Goal: Information Seeking & Learning: Check status

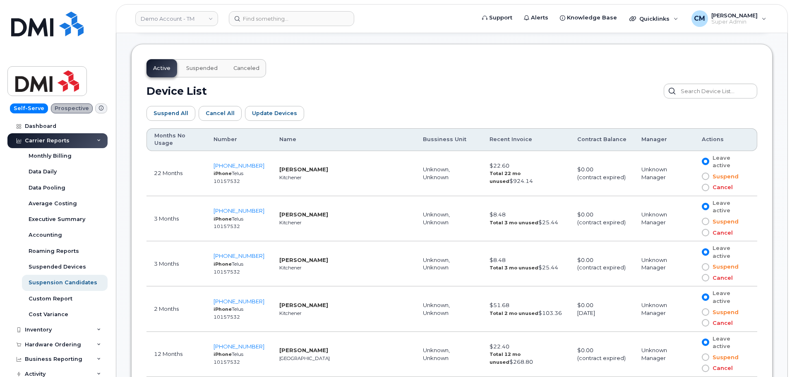
scroll to position [437, 0]
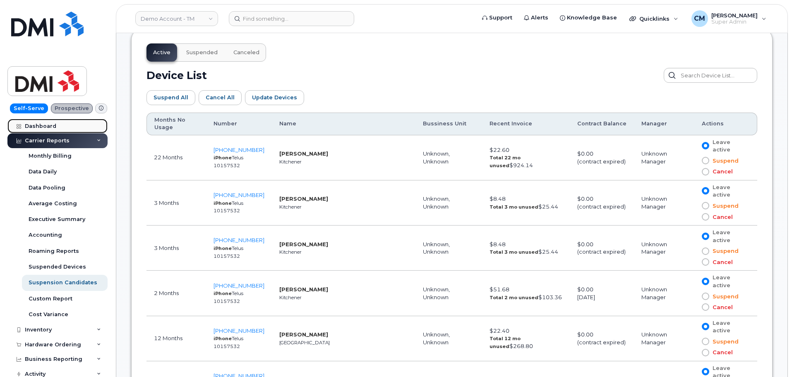
click at [31, 126] on div "Dashboard" at bounding box center [40, 126] width 31 height 7
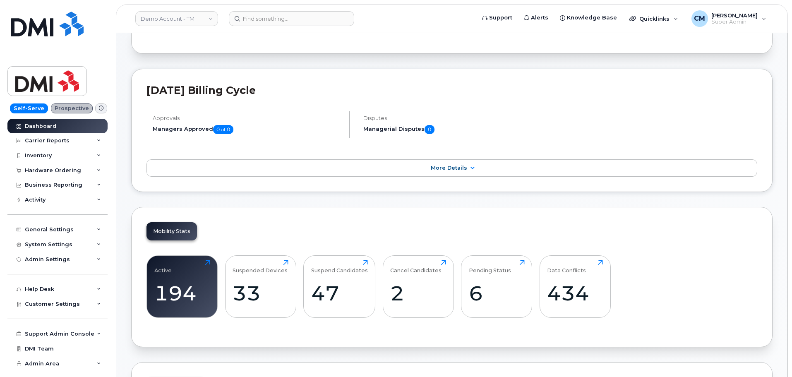
scroll to position [248, 0]
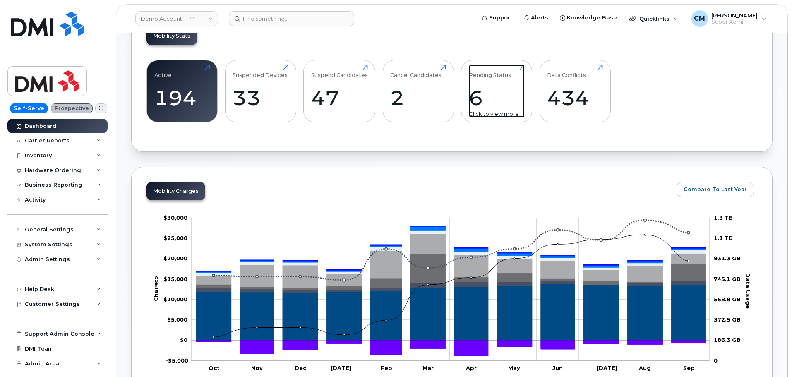
drag, startPoint x: 493, startPoint y: 79, endPoint x: 497, endPoint y: 85, distance: 7.1
click at [493, 79] on div "Pending Status 6 Click to view more" at bounding box center [497, 91] width 56 height 53
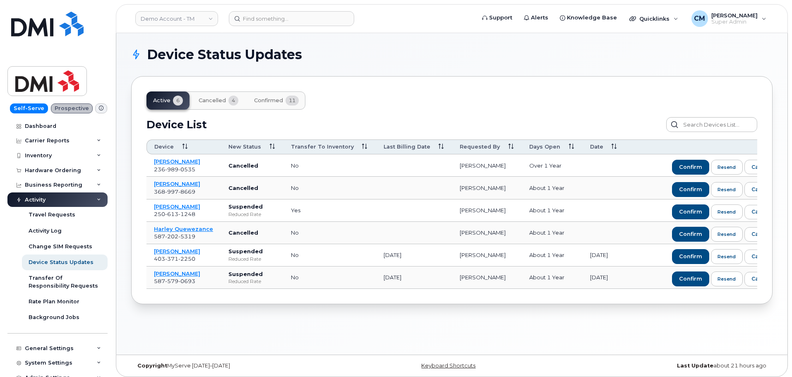
click at [207, 98] on span "Cancelled" at bounding box center [212, 100] width 27 height 7
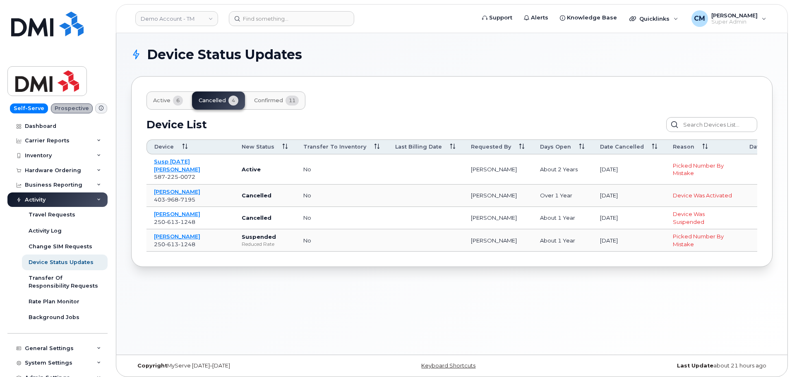
click at [265, 96] on button "Confirmed 11" at bounding box center [276, 100] width 58 height 18
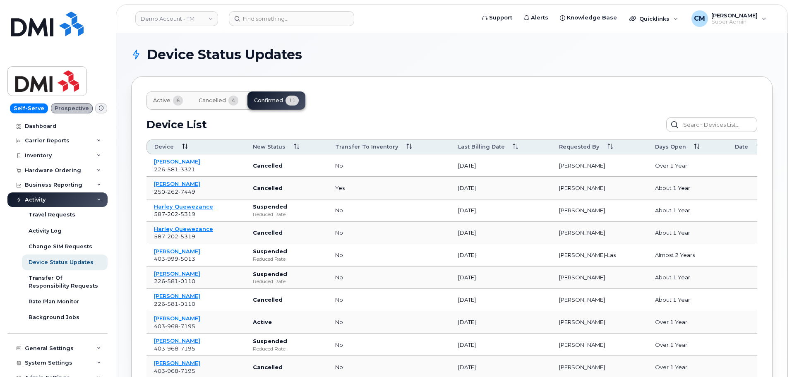
click at [166, 99] on span "Active" at bounding box center [161, 100] width 17 height 7
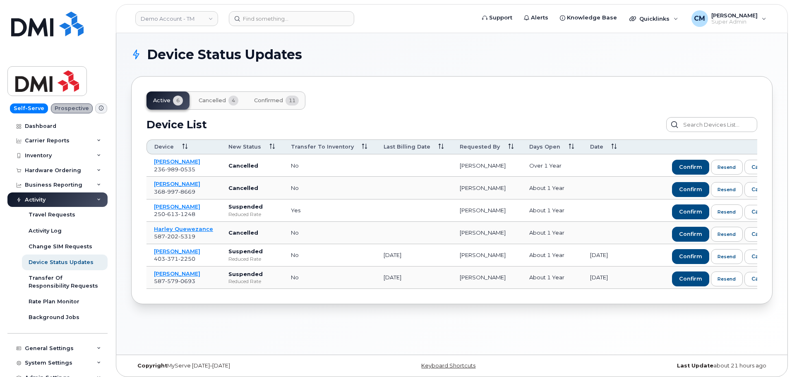
click at [215, 102] on span "Cancelled" at bounding box center [212, 100] width 27 height 7
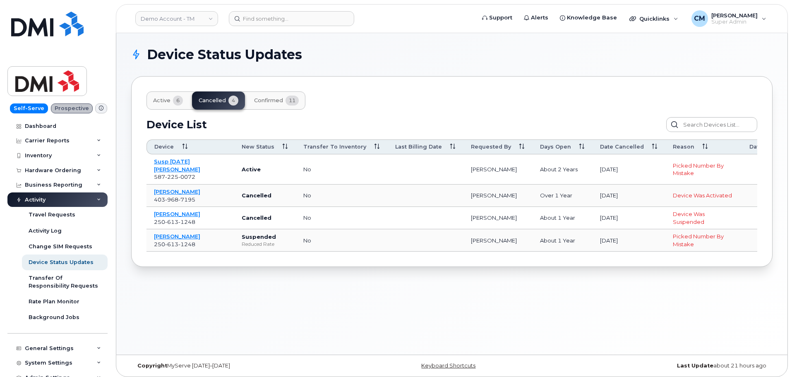
click at [158, 101] on span "Active" at bounding box center [161, 100] width 17 height 7
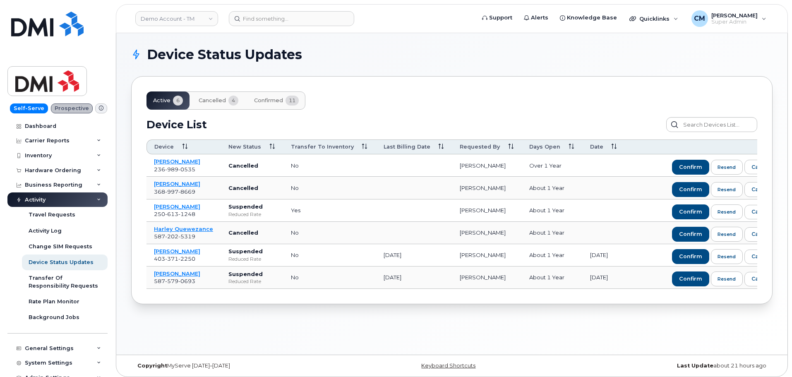
scroll to position [0, 27]
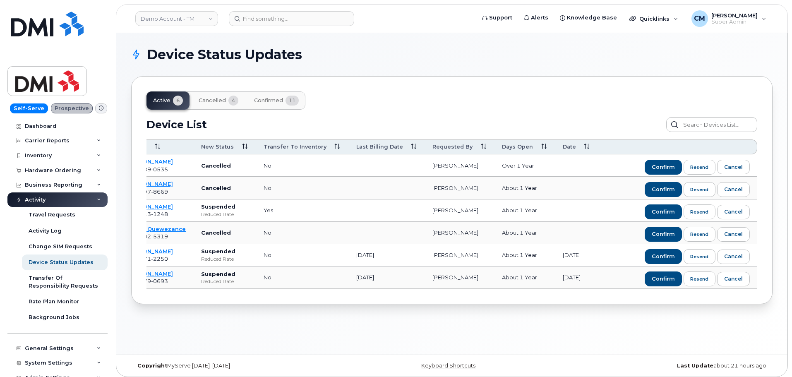
click at [265, 329] on div "Device Status Updates Active 6 Cancelled 4 Confirmed 11 Device List Confirm Req…" at bounding box center [451, 194] width 671 height 322
click at [633, 60] on h1 "Device Status Updates" at bounding box center [449, 54] width 637 height 13
click at [561, 57] on h1 "Device Status Updates" at bounding box center [449, 54] width 637 height 13
drag, startPoint x: 294, startPoint y: 314, endPoint x: 433, endPoint y: 238, distance: 158.9
click at [294, 314] on div "Device Status Updates Active 6 Cancelled 4 Confirmed 11 Device List Confirm Req…" at bounding box center [451, 194] width 671 height 322
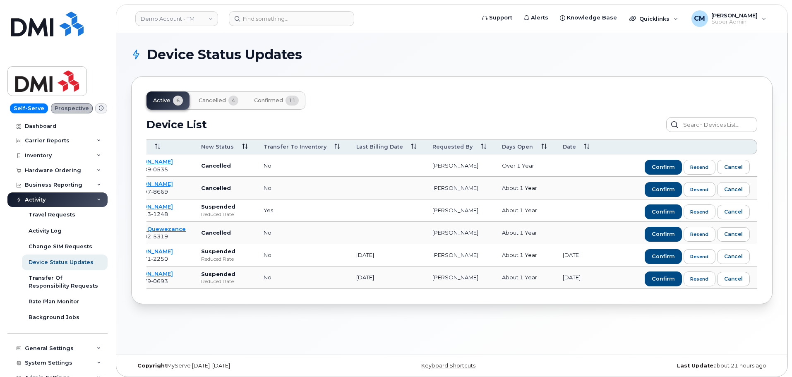
click at [422, 42] on div "Device Status Updates Active 6 Cancelled 4 Confirmed 11 Device List Confirm Req…" at bounding box center [451, 194] width 671 height 322
click at [155, 22] on link "Demo Account - TM" at bounding box center [176, 18] width 83 height 15
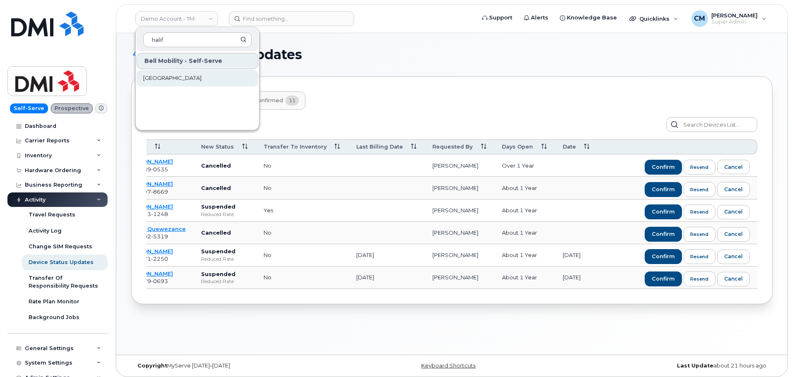
type input "halif"
click at [183, 74] on span "Halifax Regional Municipality" at bounding box center [172, 78] width 58 height 8
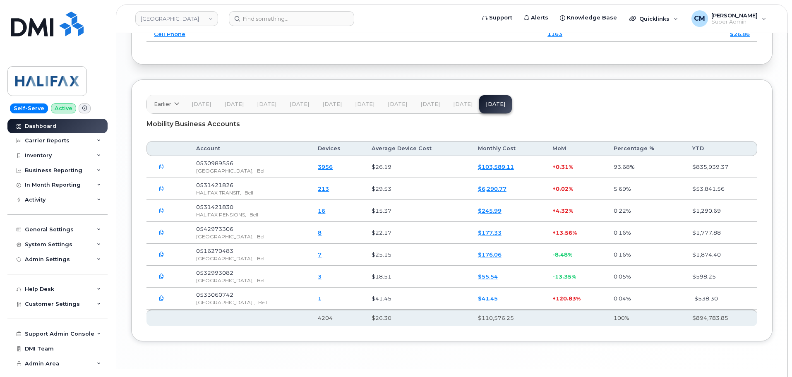
scroll to position [1198, 0]
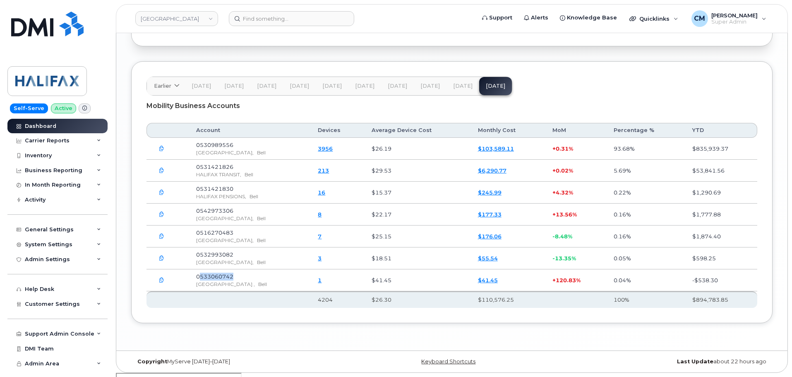
drag, startPoint x: 240, startPoint y: 276, endPoint x: 197, endPoint y: 275, distance: 42.6
click at [197, 275] on td "0533060742 HALIFAX REGIONAL MUNICIPALITY , Bell" at bounding box center [250, 280] width 122 height 22
click at [373, 110] on div "Mobility Business Accounts" at bounding box center [451, 106] width 611 height 21
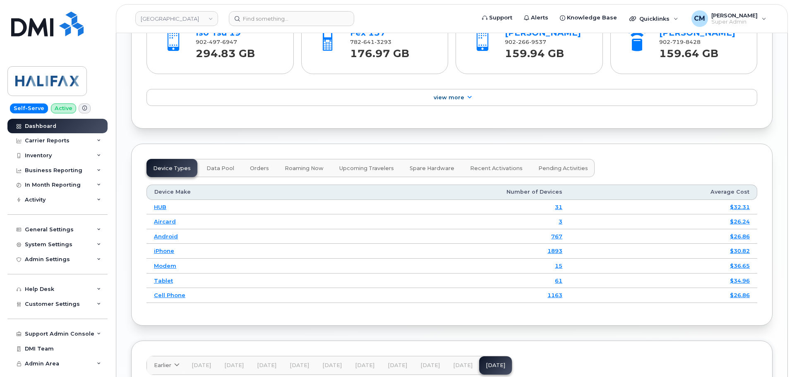
scroll to position [909, 0]
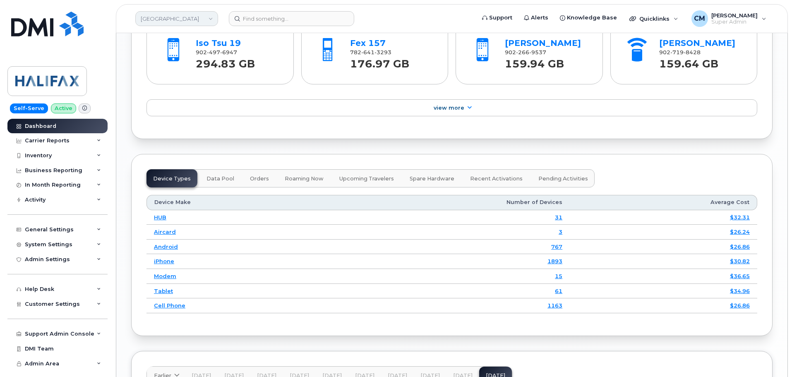
drag, startPoint x: 180, startPoint y: 14, endPoint x: 173, endPoint y: 13, distance: 7.1
click at [180, 14] on link "Halifax Regional Municipality" at bounding box center [176, 18] width 83 height 15
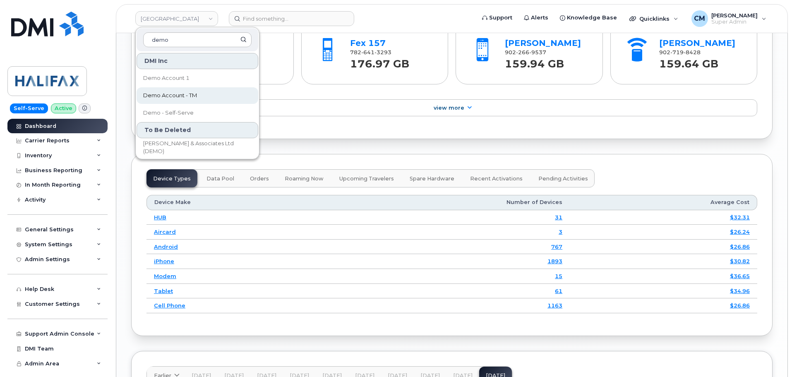
type input "demo"
click at [181, 93] on span "Demo Account - TM" at bounding box center [170, 95] width 54 height 8
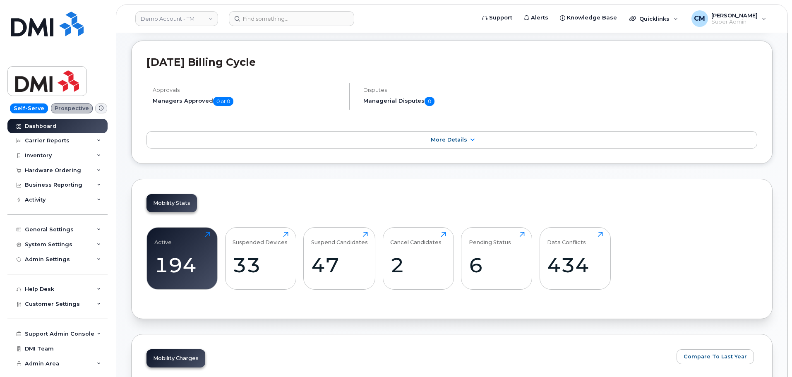
scroll to position [248, 0]
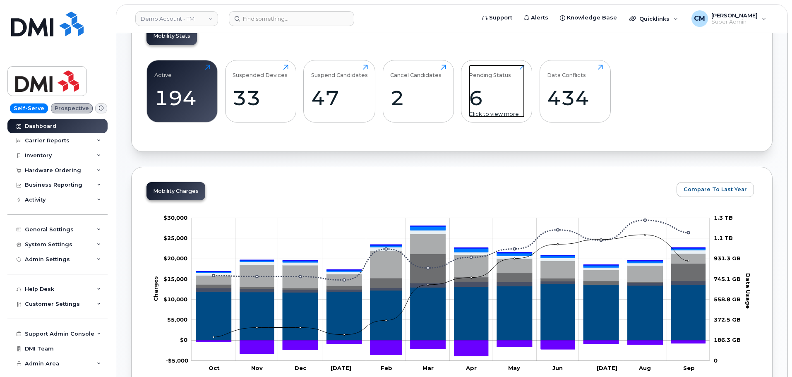
click at [493, 91] on div "6" at bounding box center [497, 98] width 56 height 24
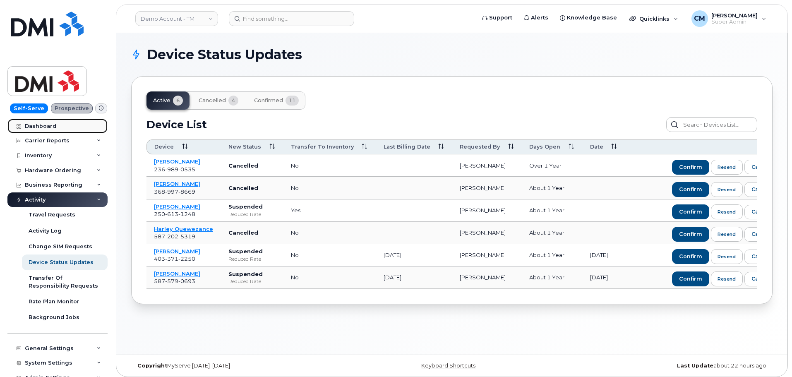
click at [34, 128] on div "Dashboard" at bounding box center [40, 126] width 31 height 7
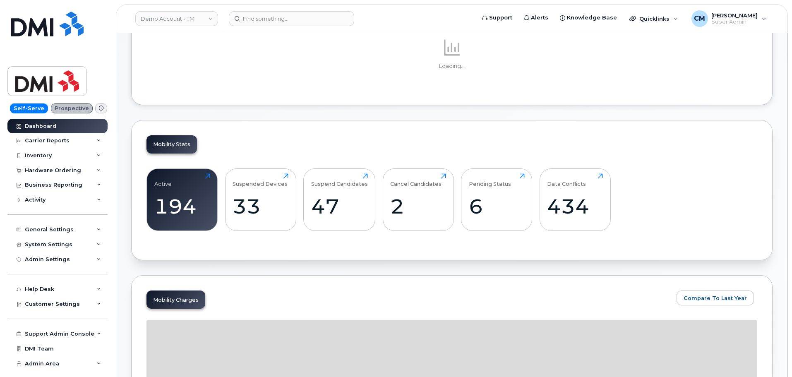
scroll to position [124, 0]
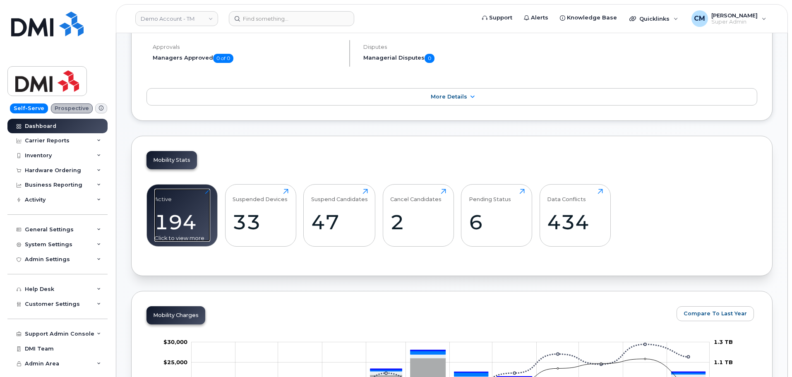
click at [193, 212] on div "194" at bounding box center [182, 222] width 56 height 24
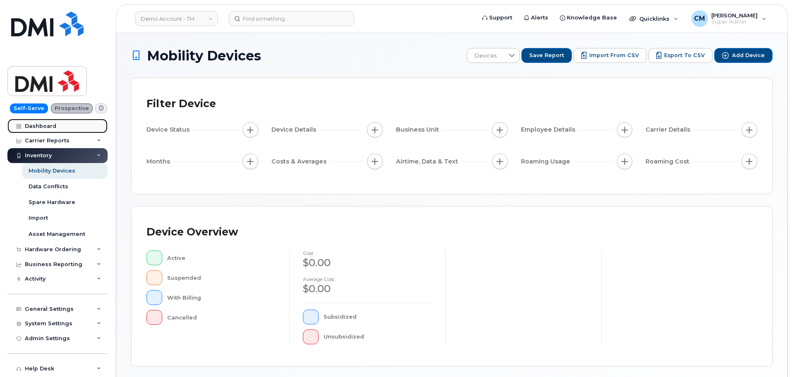
click at [37, 127] on div "Dashboard" at bounding box center [40, 126] width 31 height 7
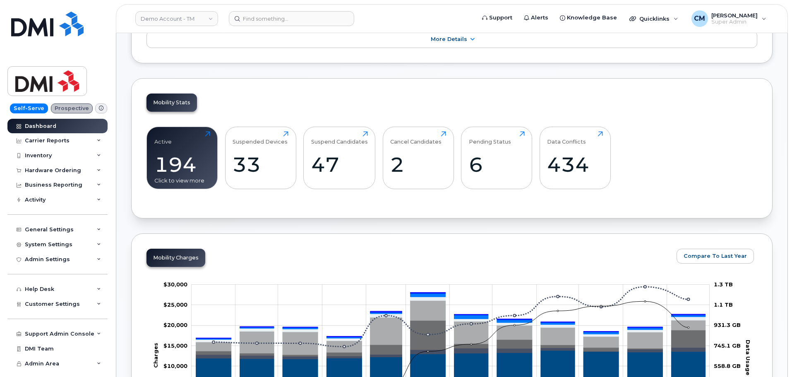
scroll to position [166, 0]
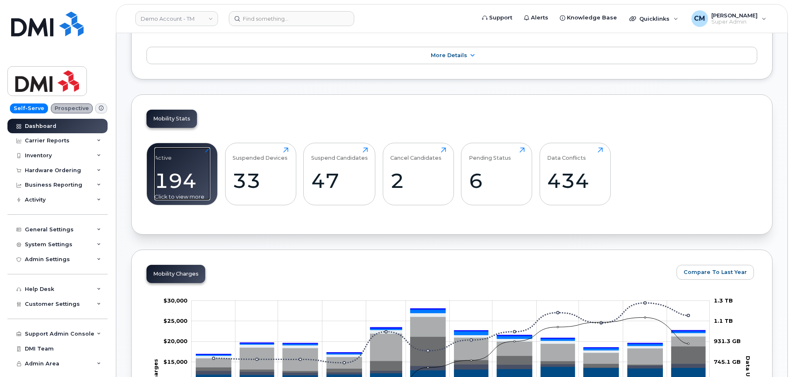
click at [176, 180] on div "194" at bounding box center [182, 180] width 56 height 24
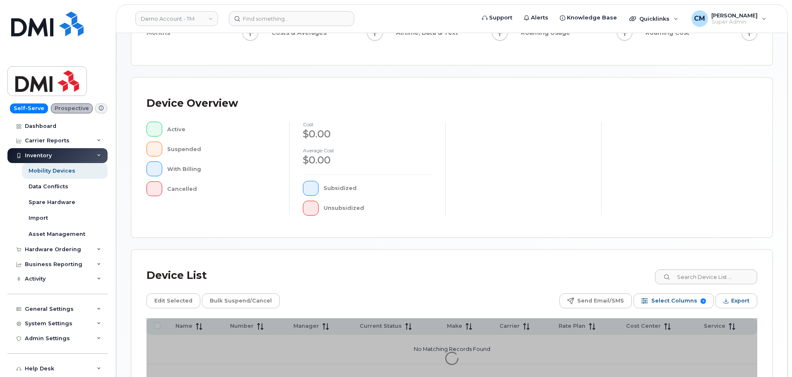
scroll to position [192, 0]
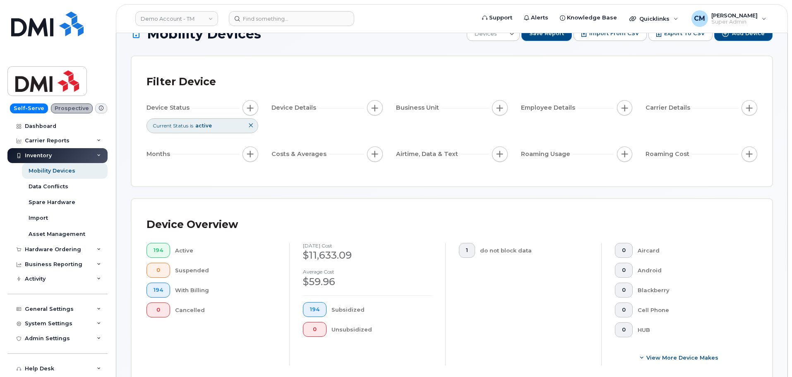
scroll to position [41, 0]
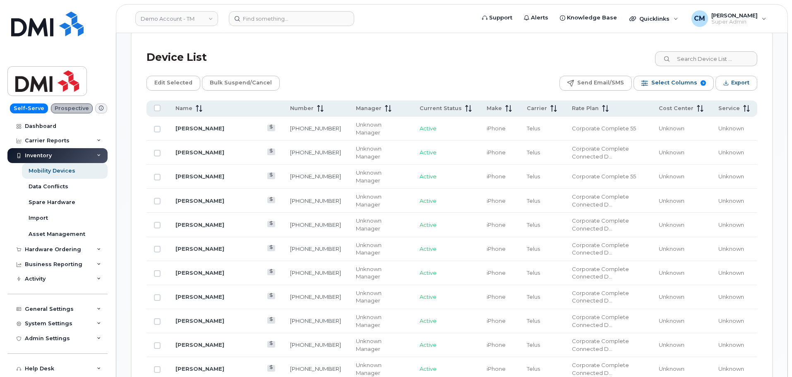
scroll to position [362, 0]
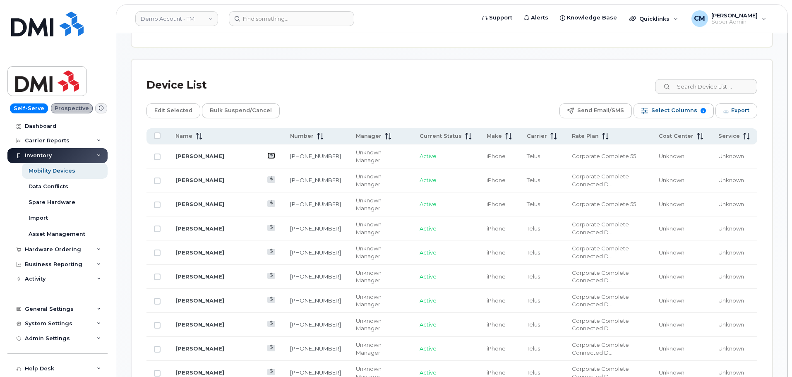
click at [269, 152] on icon at bounding box center [271, 154] width 5 height 5
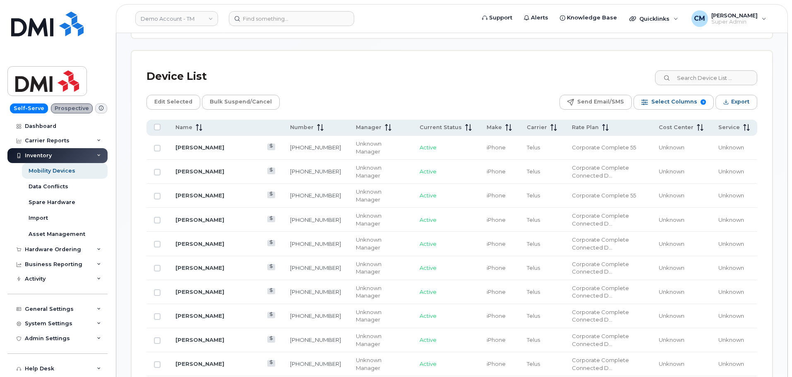
scroll to position [372, 0]
click at [192, 142] on link "[PERSON_NAME]" at bounding box center [199, 145] width 49 height 7
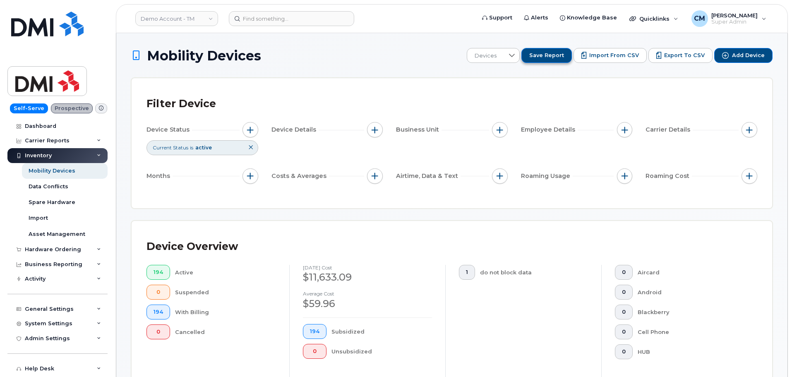
click at [551, 55] on span "Save Report" at bounding box center [546, 55] width 35 height 7
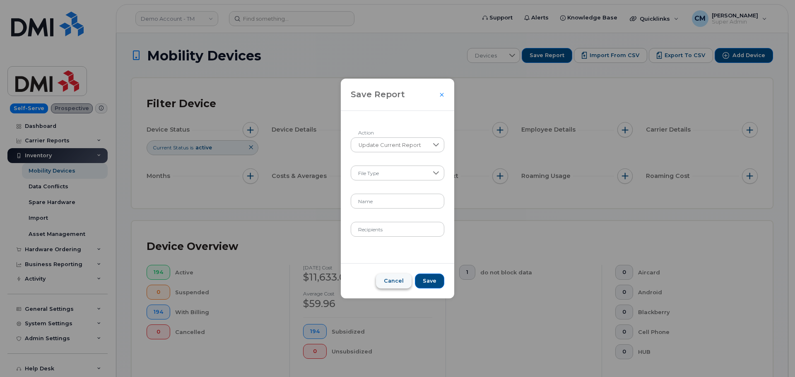
click at [392, 278] on span "Cancel" at bounding box center [394, 280] width 20 height 7
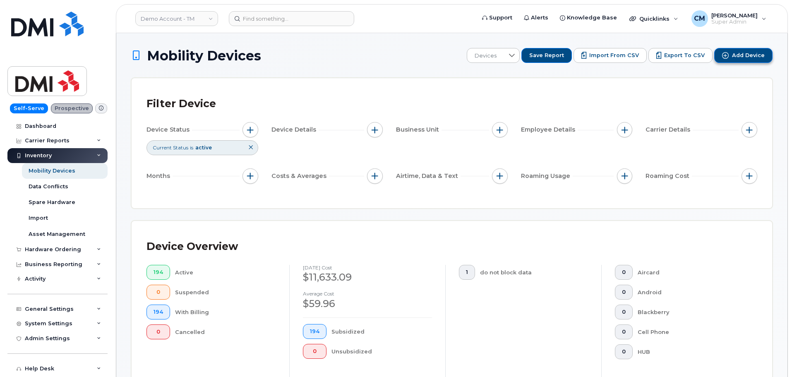
click at [744, 55] on span "Add Device" at bounding box center [748, 55] width 33 height 7
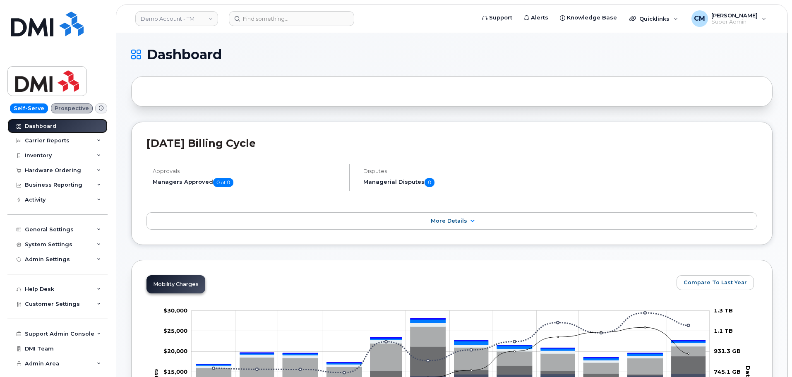
click at [41, 126] on div "Dashboard" at bounding box center [40, 126] width 31 height 7
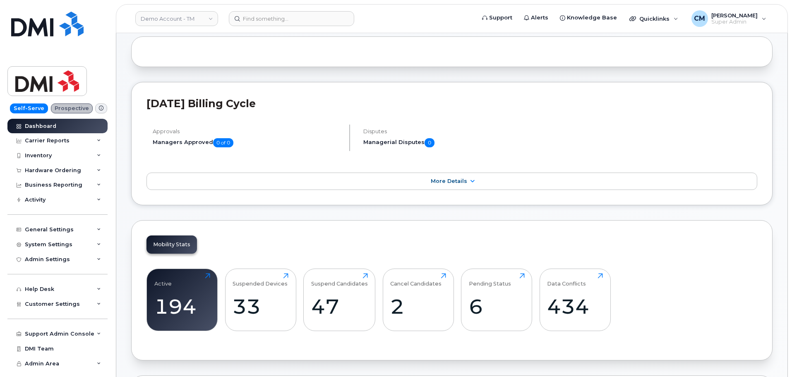
scroll to position [207, 0]
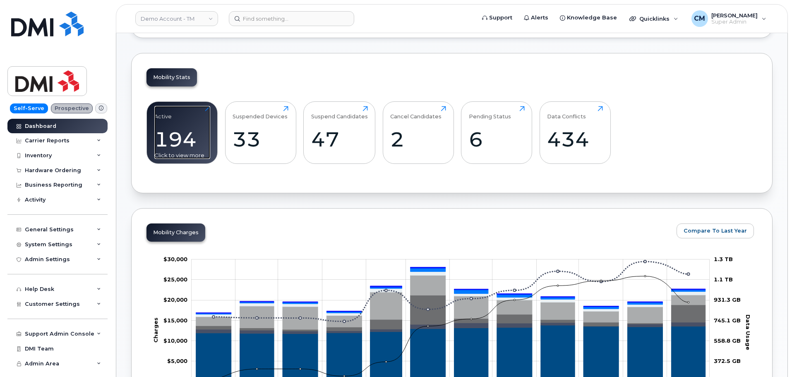
click at [182, 134] on div "194" at bounding box center [182, 139] width 56 height 24
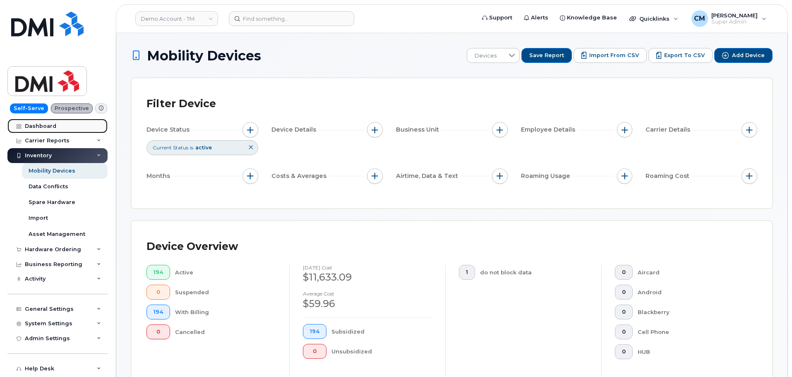
click at [31, 127] on div "Dashboard" at bounding box center [40, 126] width 31 height 7
